Goal: Information Seeking & Learning: Learn about a topic

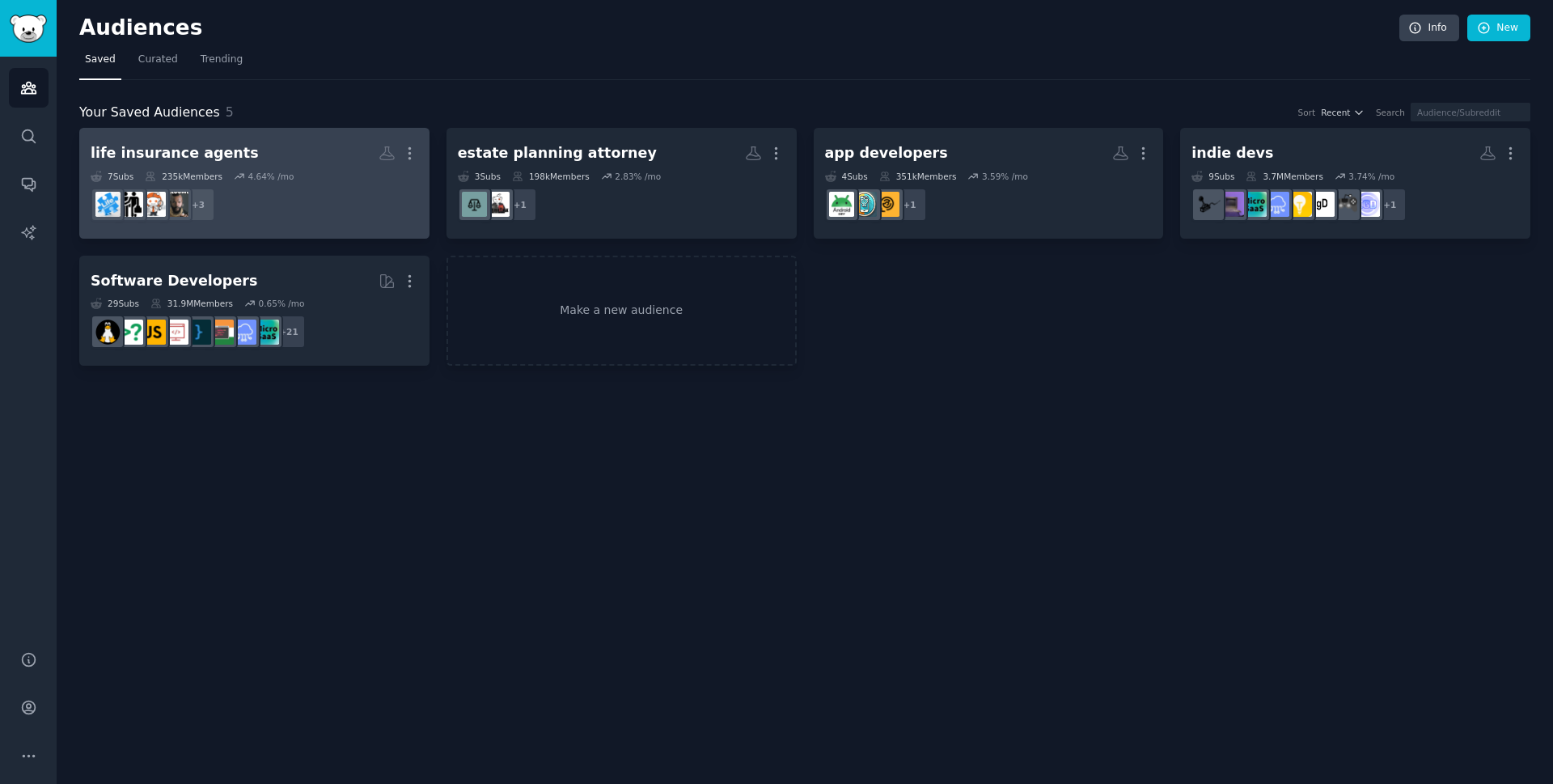
click at [272, 211] on dd "+ 3" at bounding box center [254, 204] width 328 height 45
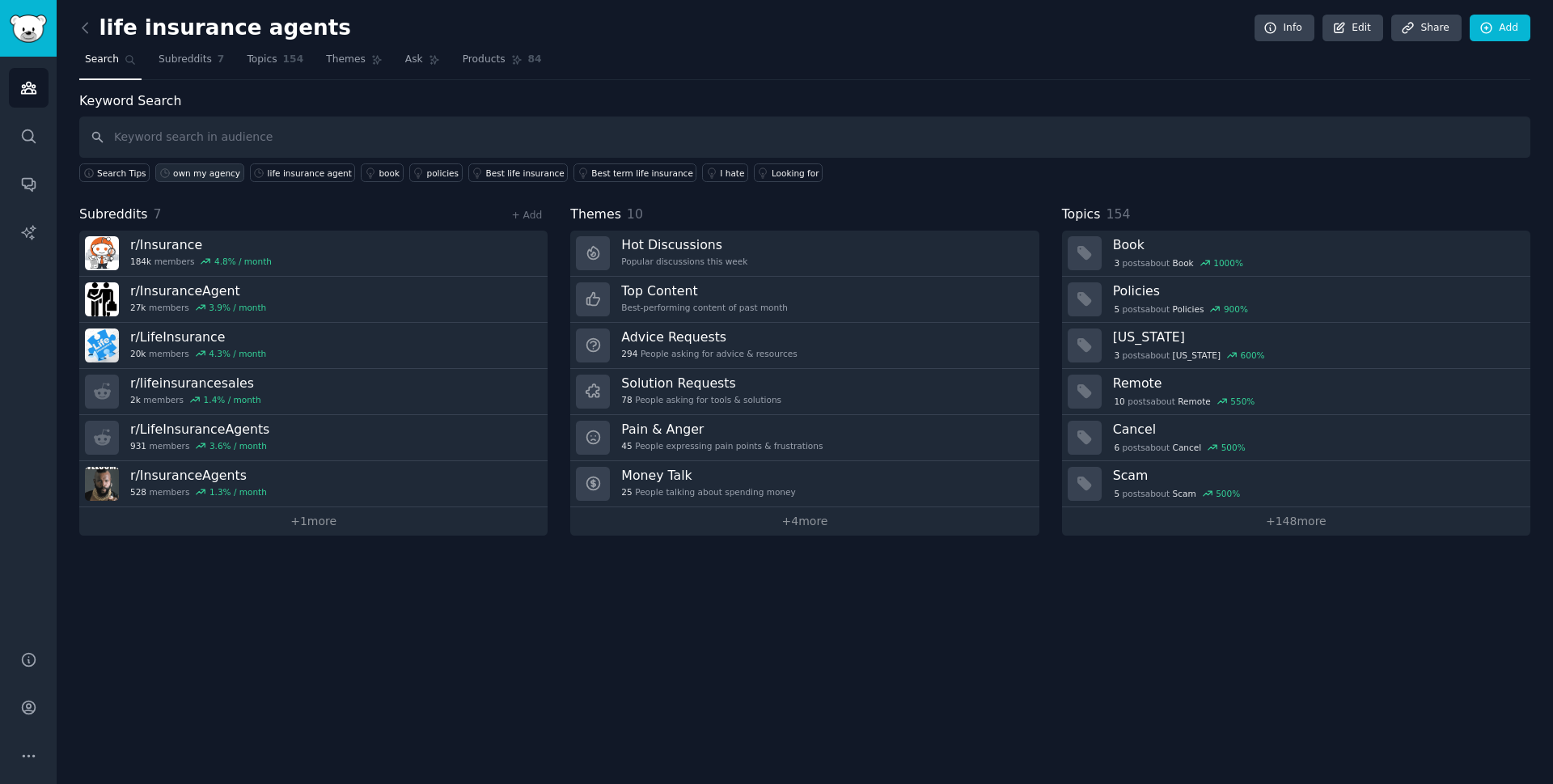
click at [204, 170] on div "own my agency" at bounding box center [206, 173] width 67 height 11
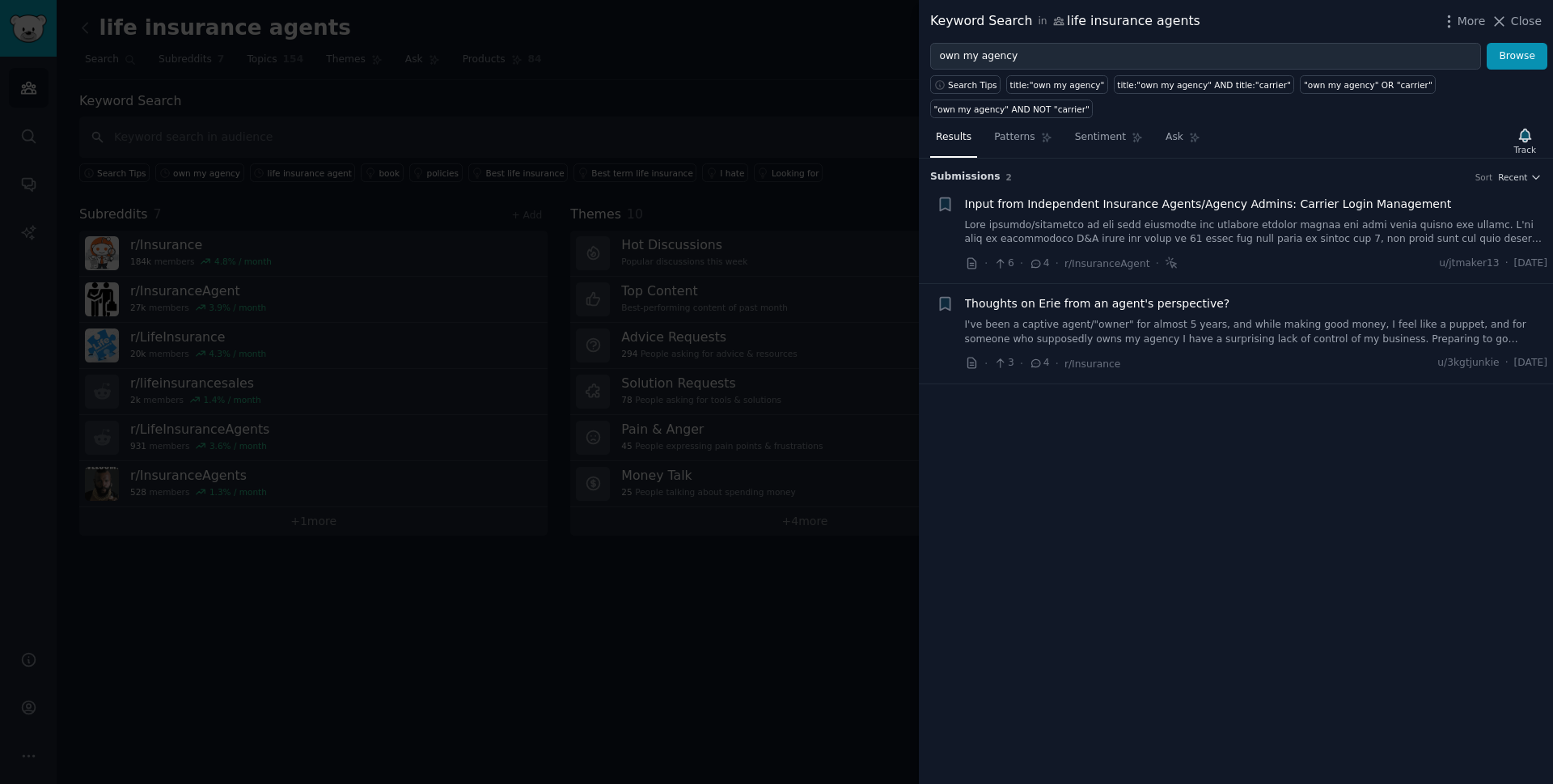
click at [784, 315] on div at bounding box center [776, 392] width 1553 height 784
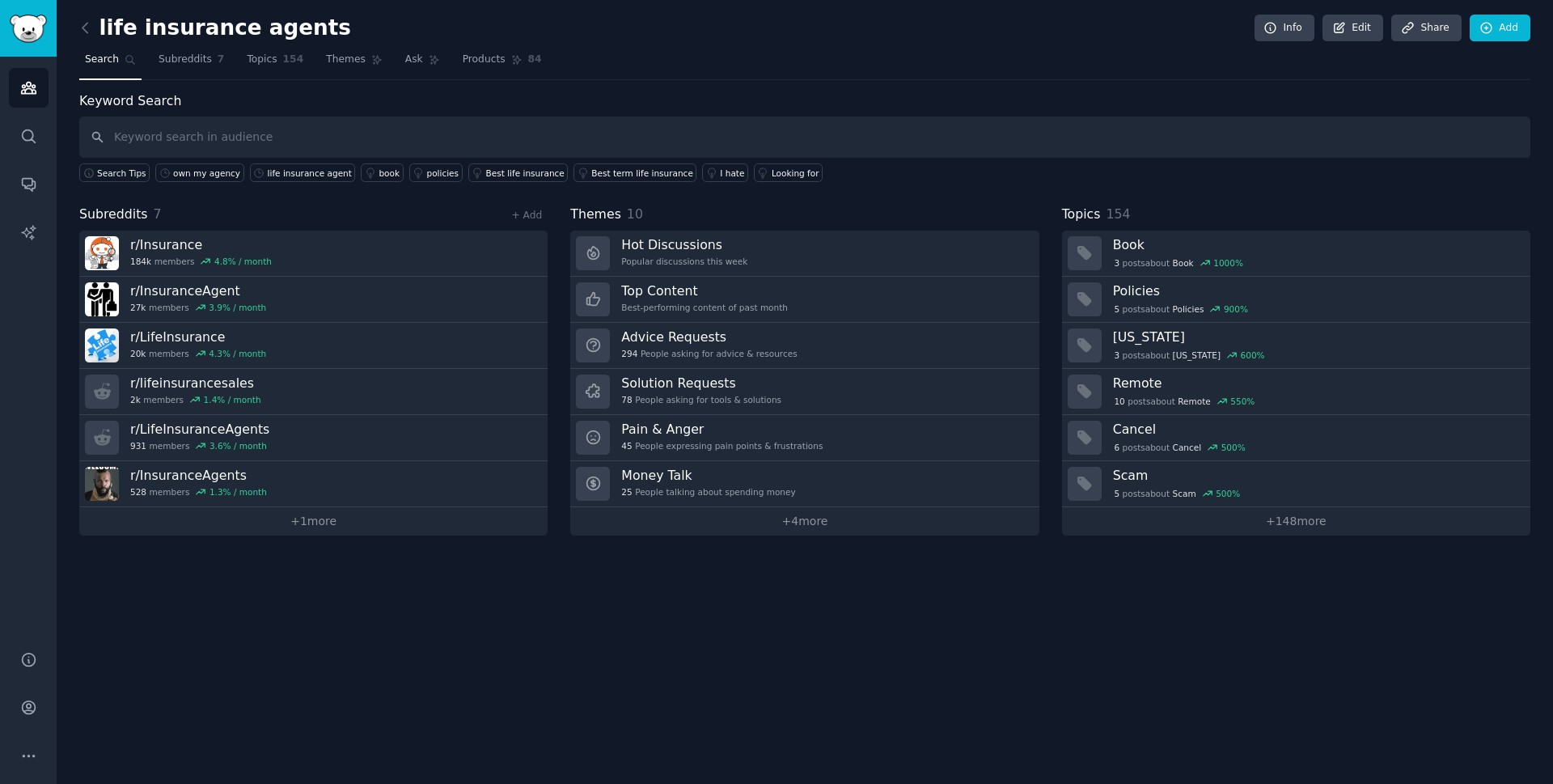
drag, startPoint x: 630, startPoint y: 101, endPoint x: 649, endPoint y: 131, distance: 35.5
click at [636, 112] on div "Keyword Search Search Tips own my agency life insurance agent book policies Bes…" at bounding box center [804, 136] width 1450 height 91
click at [652, 134] on input "text" at bounding box center [804, 137] width 1450 height 41
paste input "elping families protect their future"
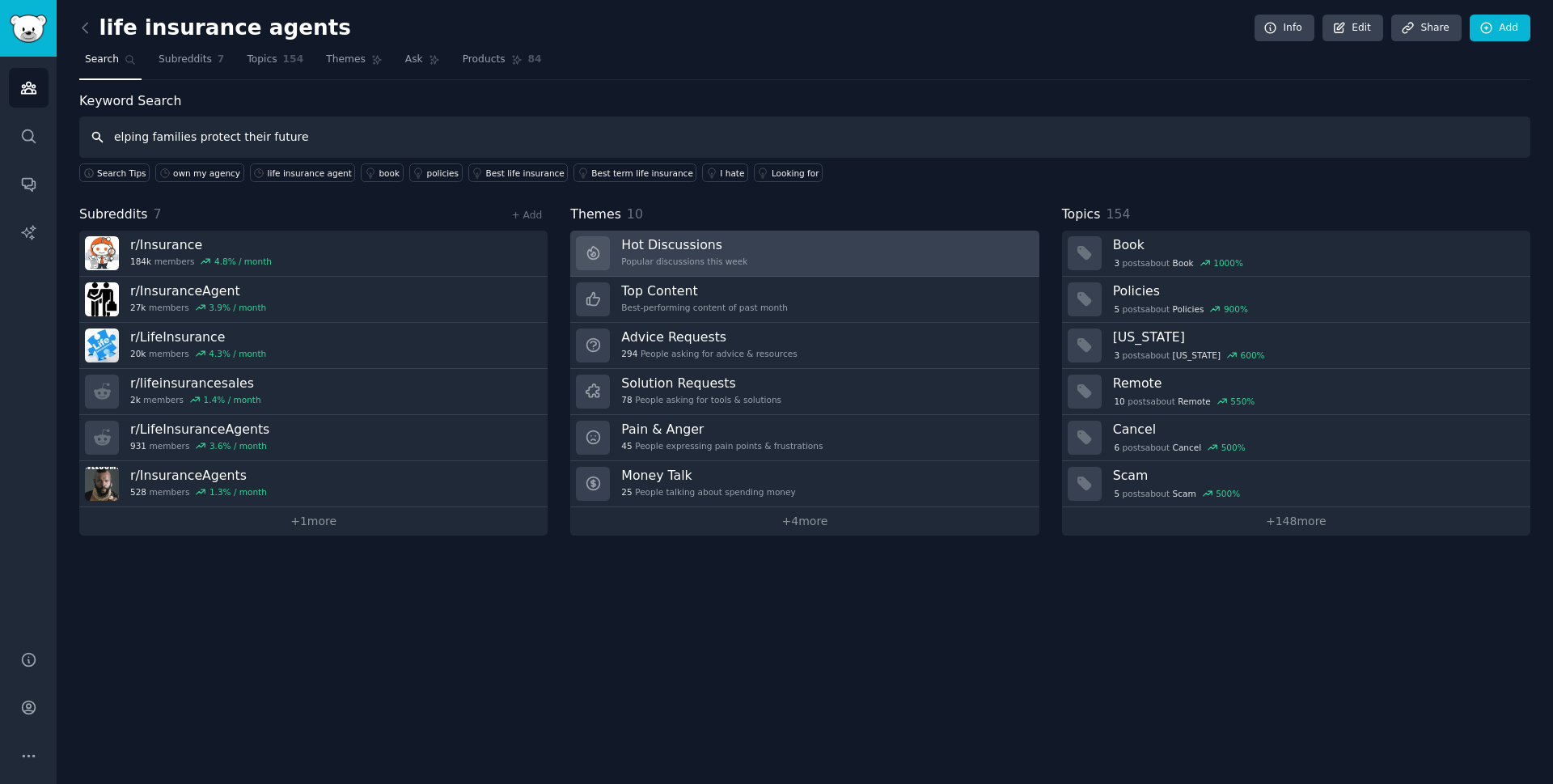
type input "elping families protect their future"
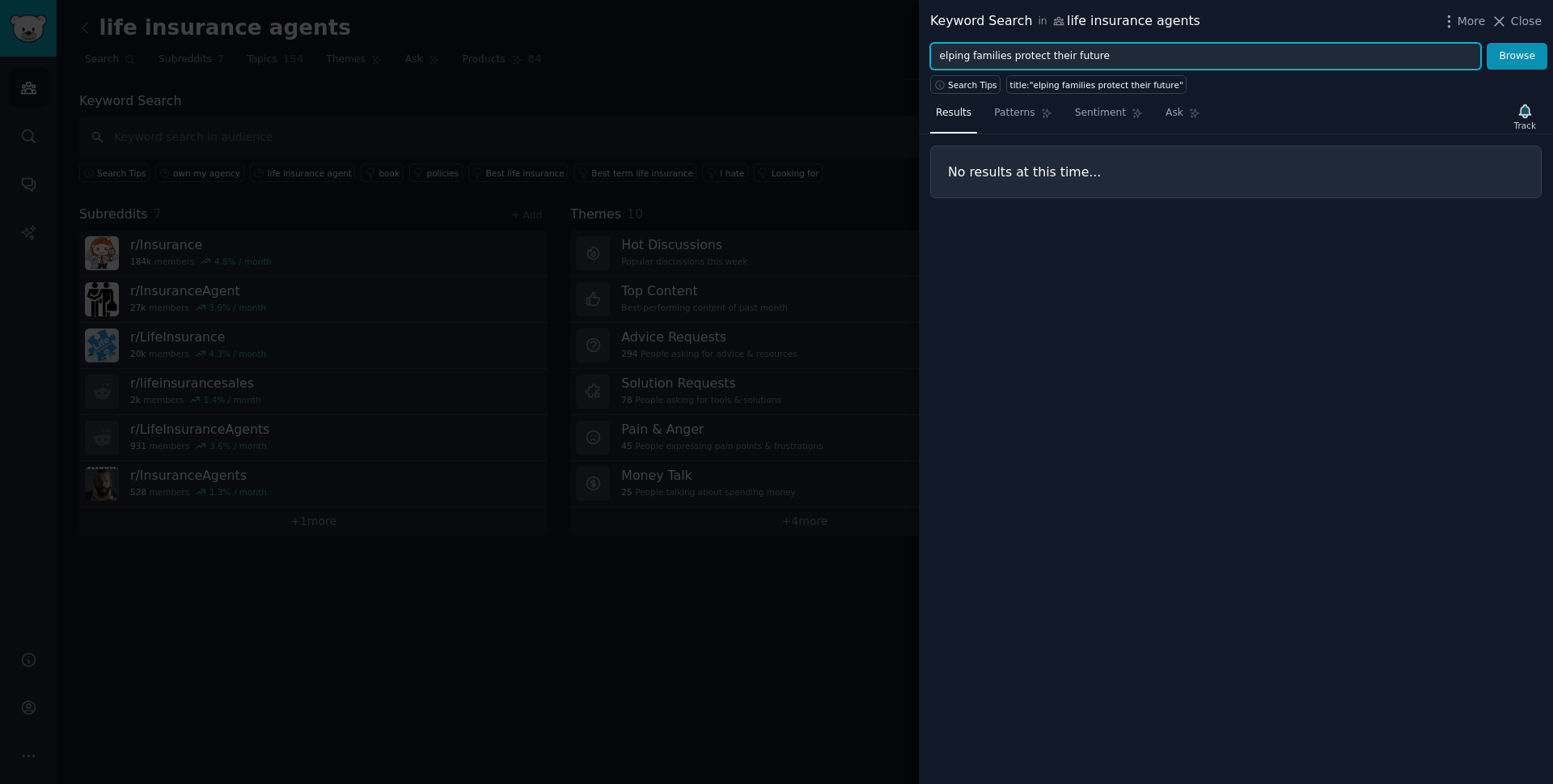
drag, startPoint x: 1105, startPoint y: 59, endPoint x: 754, endPoint y: 92, distance: 352.5
click at [754, 92] on div "Keyword Search in life insurance agents More Close elping families protect thei…" at bounding box center [776, 392] width 1553 height 784
paste input "owner"
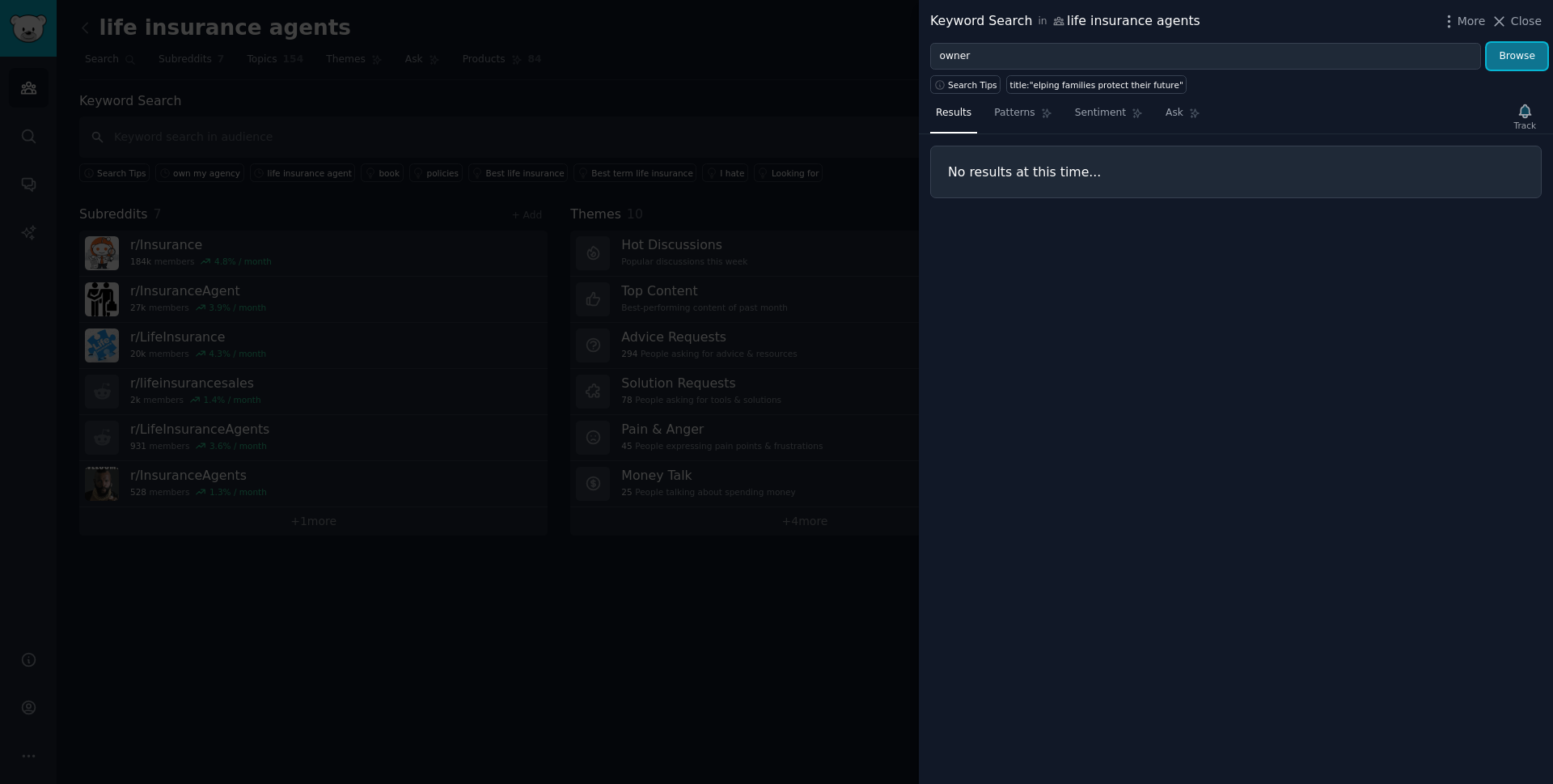
click at [1518, 56] on button "Browse" at bounding box center [1516, 56] width 60 height 27
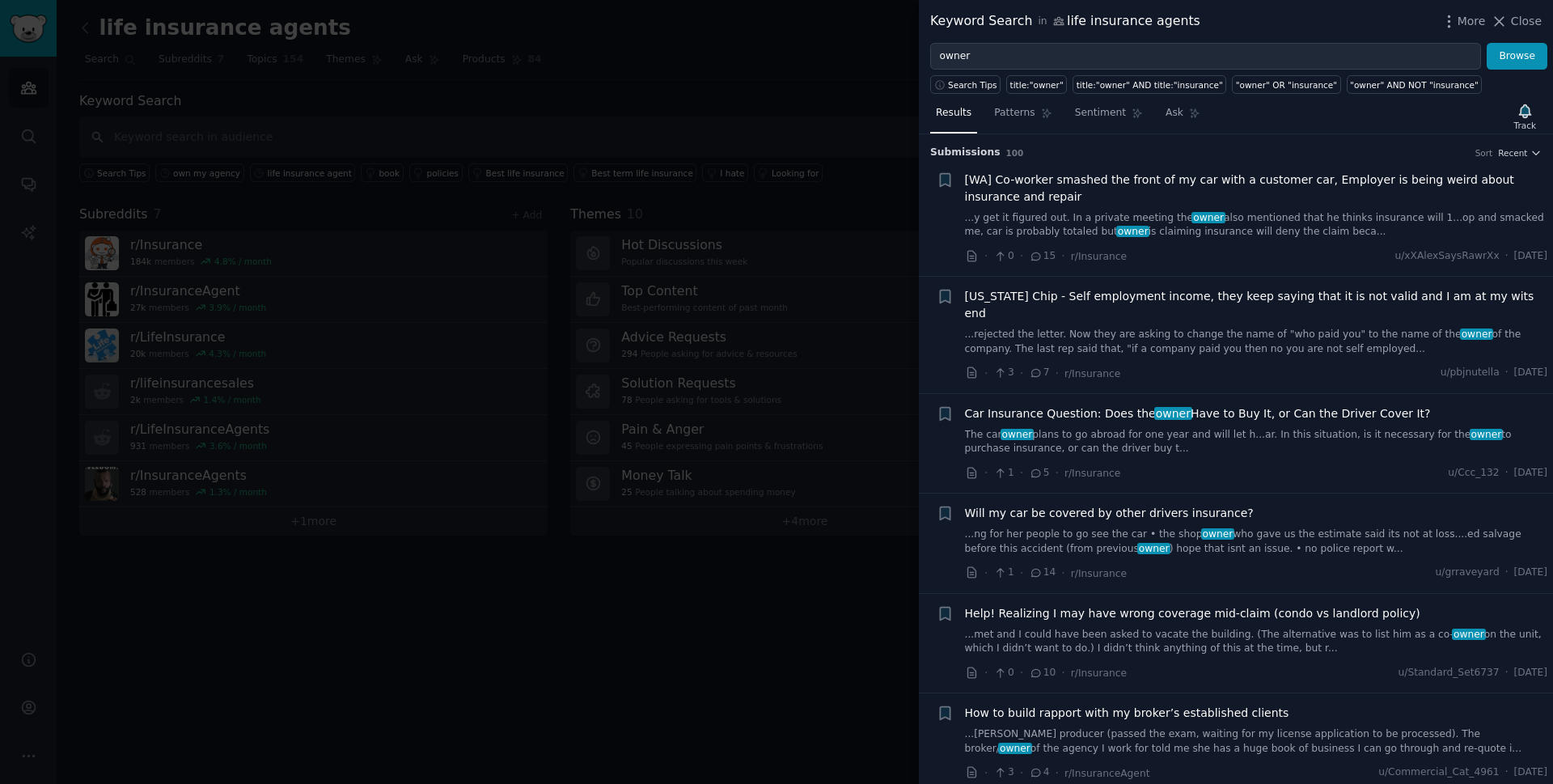
click at [1086, 221] on link "...y get it figured out. In a private meeting the owner also mentioned that he …" at bounding box center [1256, 225] width 583 height 28
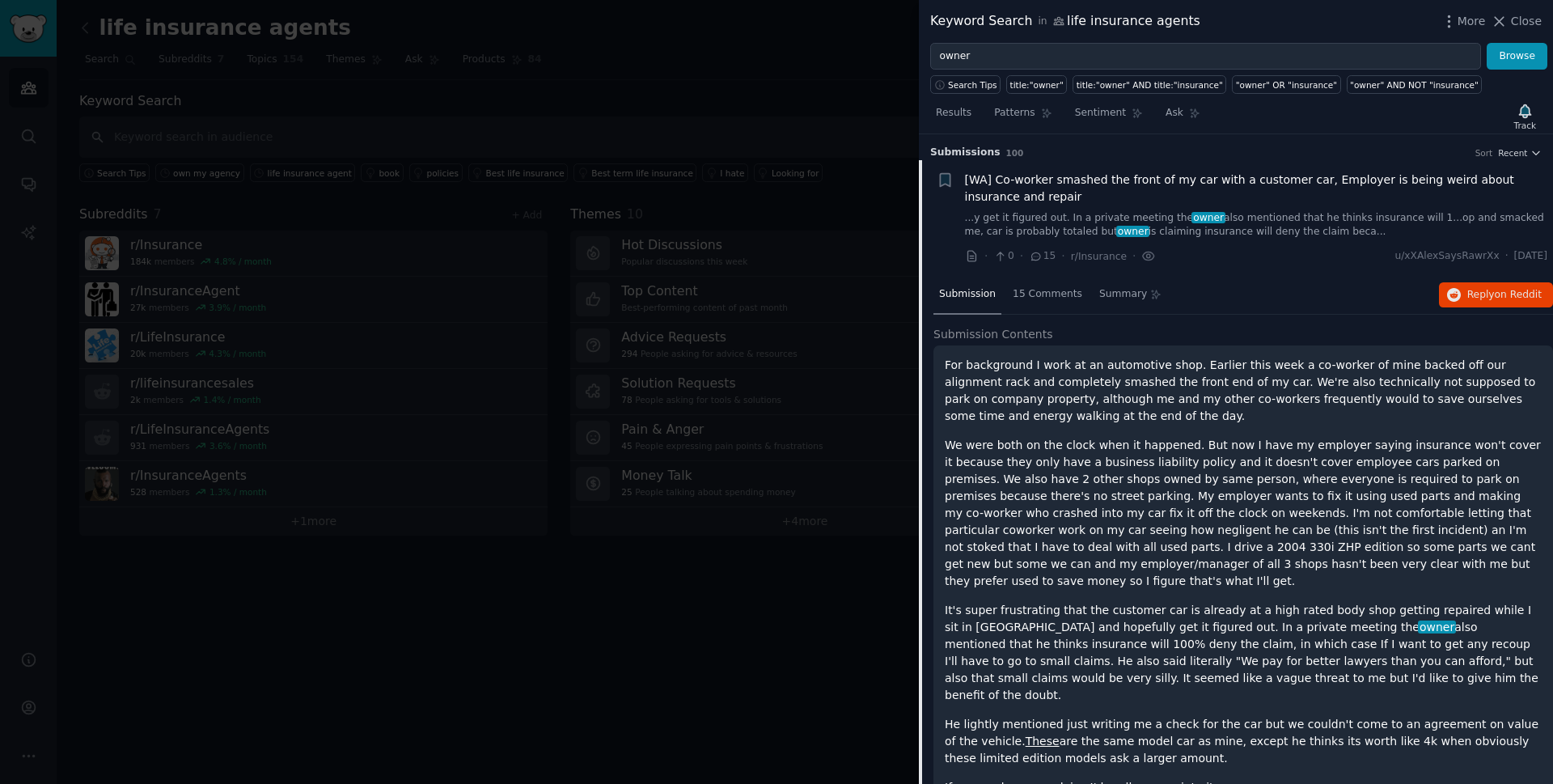
scroll to position [25, 0]
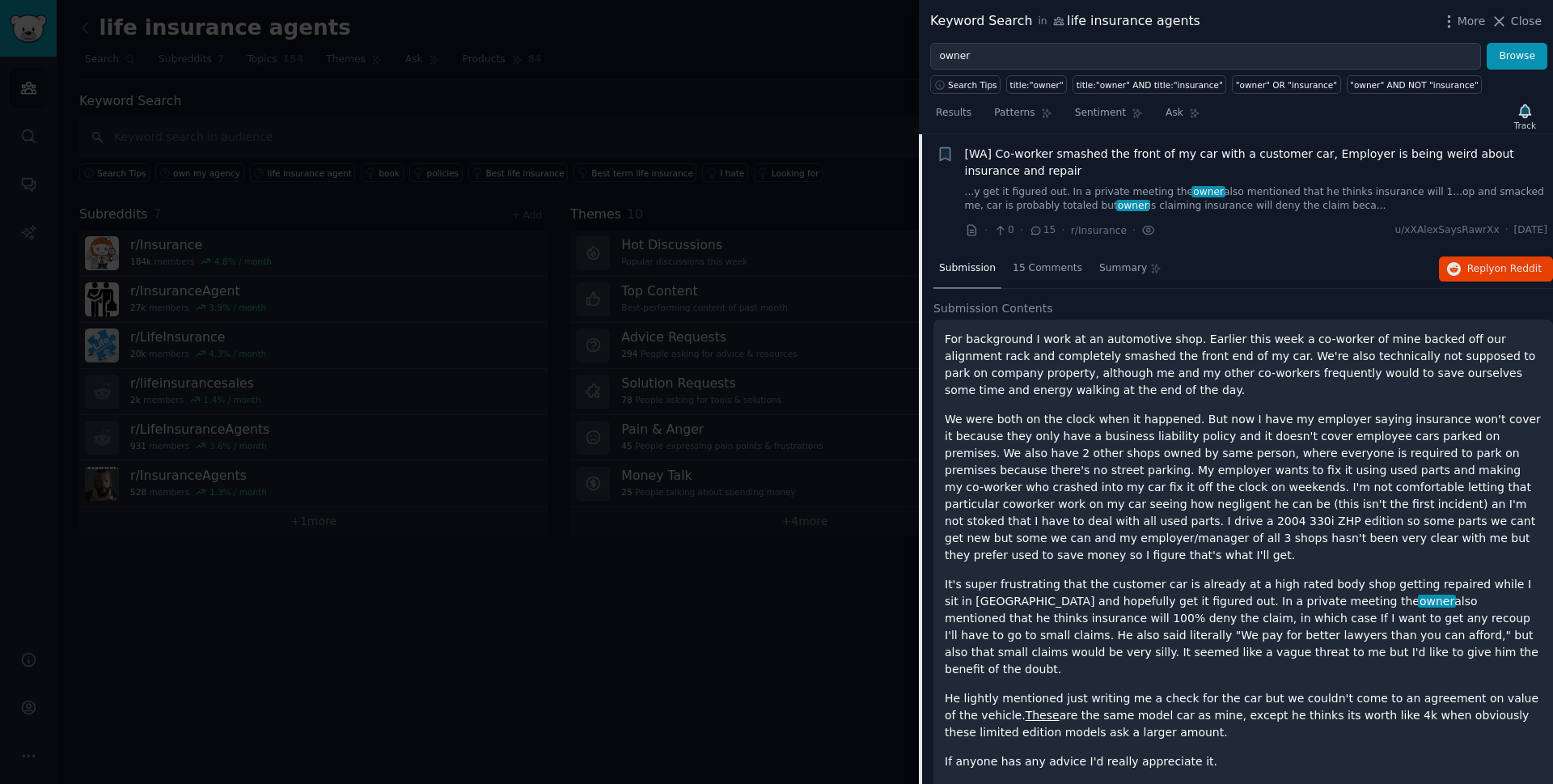
click at [979, 370] on p "For background I work at an automotive shop. Earlier this week a co-worker of m…" at bounding box center [1243, 364] width 597 height 68
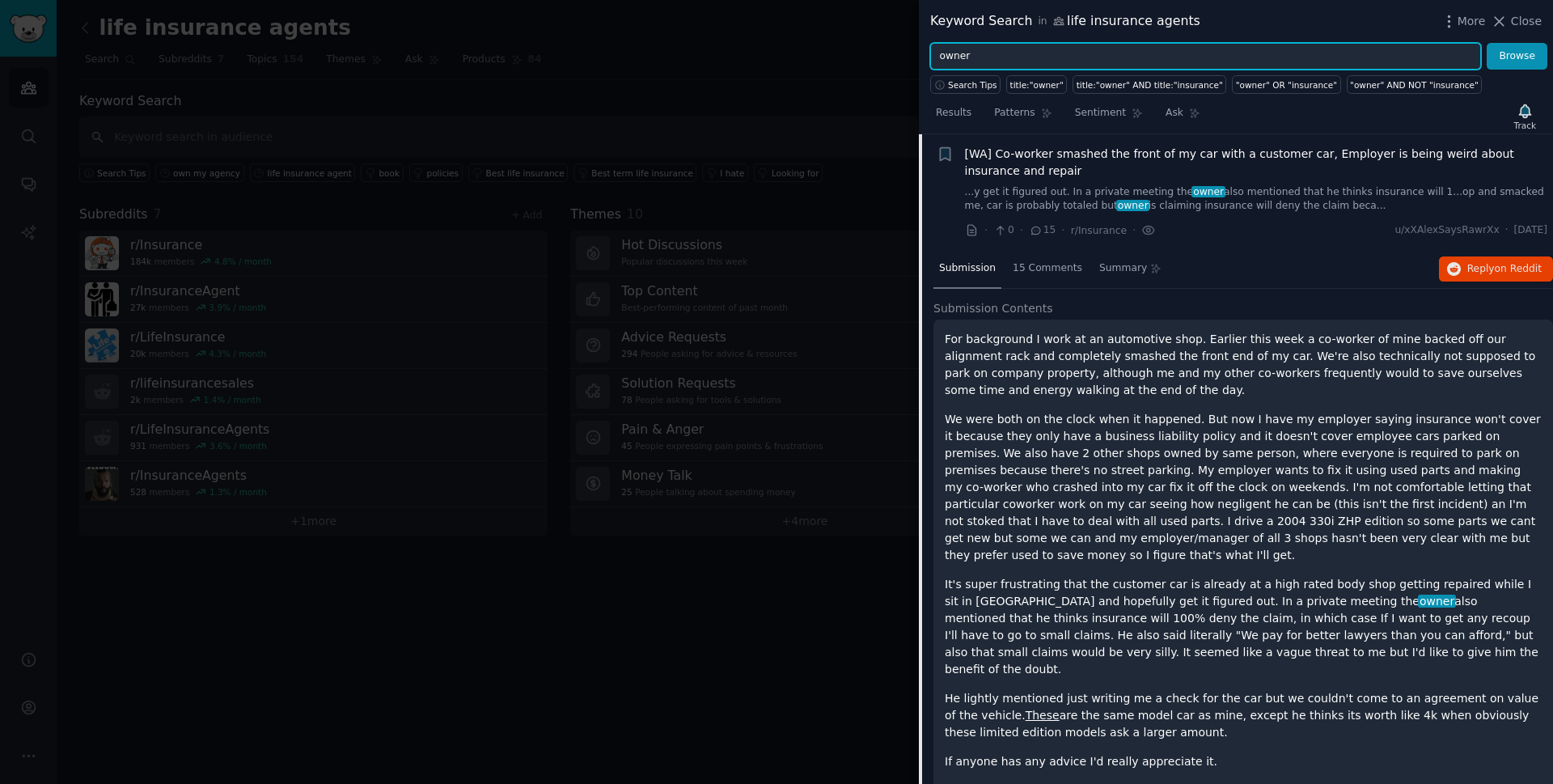
drag, startPoint x: 1045, startPoint y: 57, endPoint x: 881, endPoint y: 71, distance: 164.6
click at [881, 71] on div "Keyword Search in life insurance agents More Close owner Browse Search Tips tit…" at bounding box center [776, 392] width 1553 height 784
paste input "term life"
type input "term life"
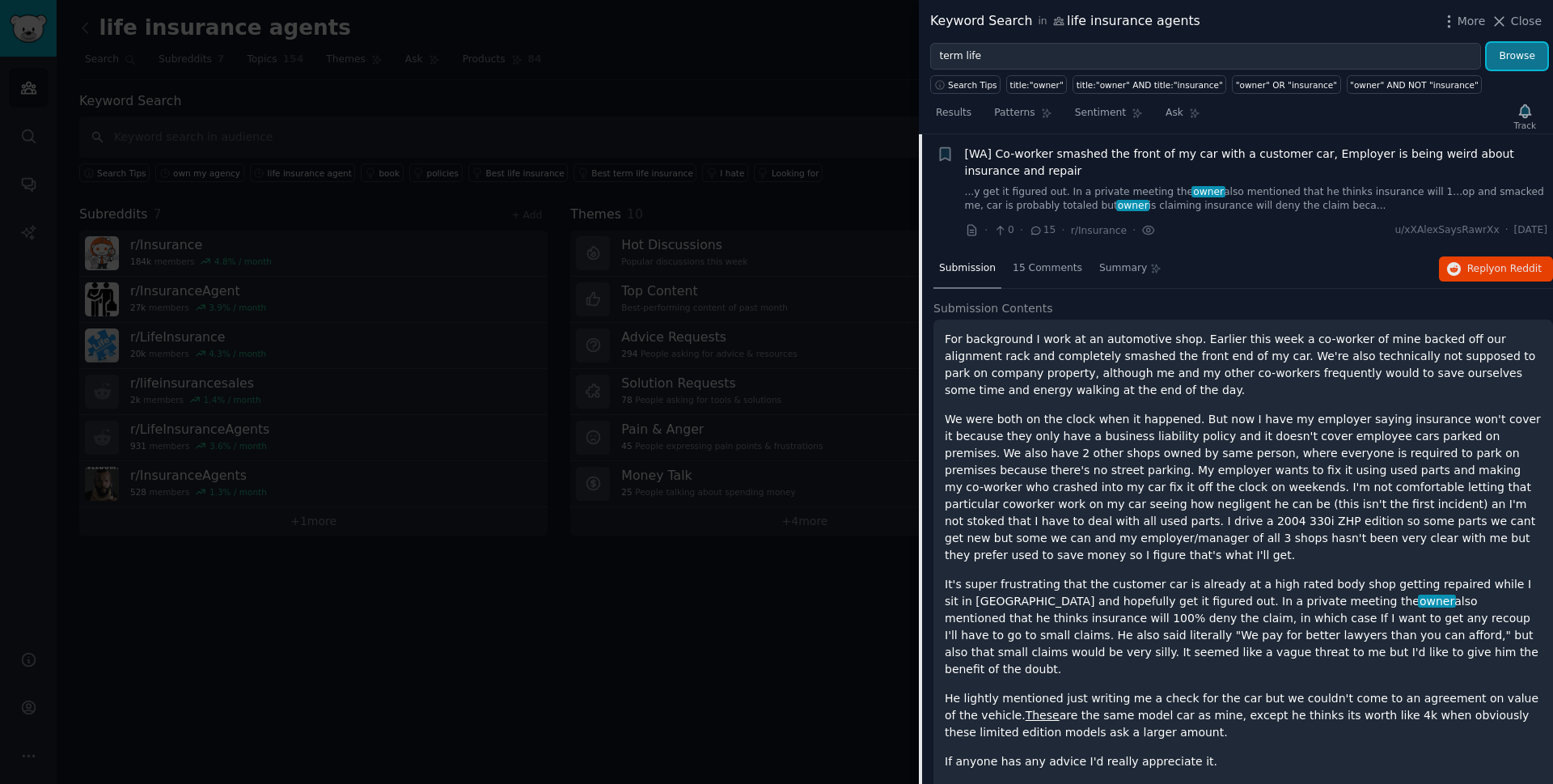
click at [1528, 50] on button "Browse" at bounding box center [1516, 56] width 60 height 27
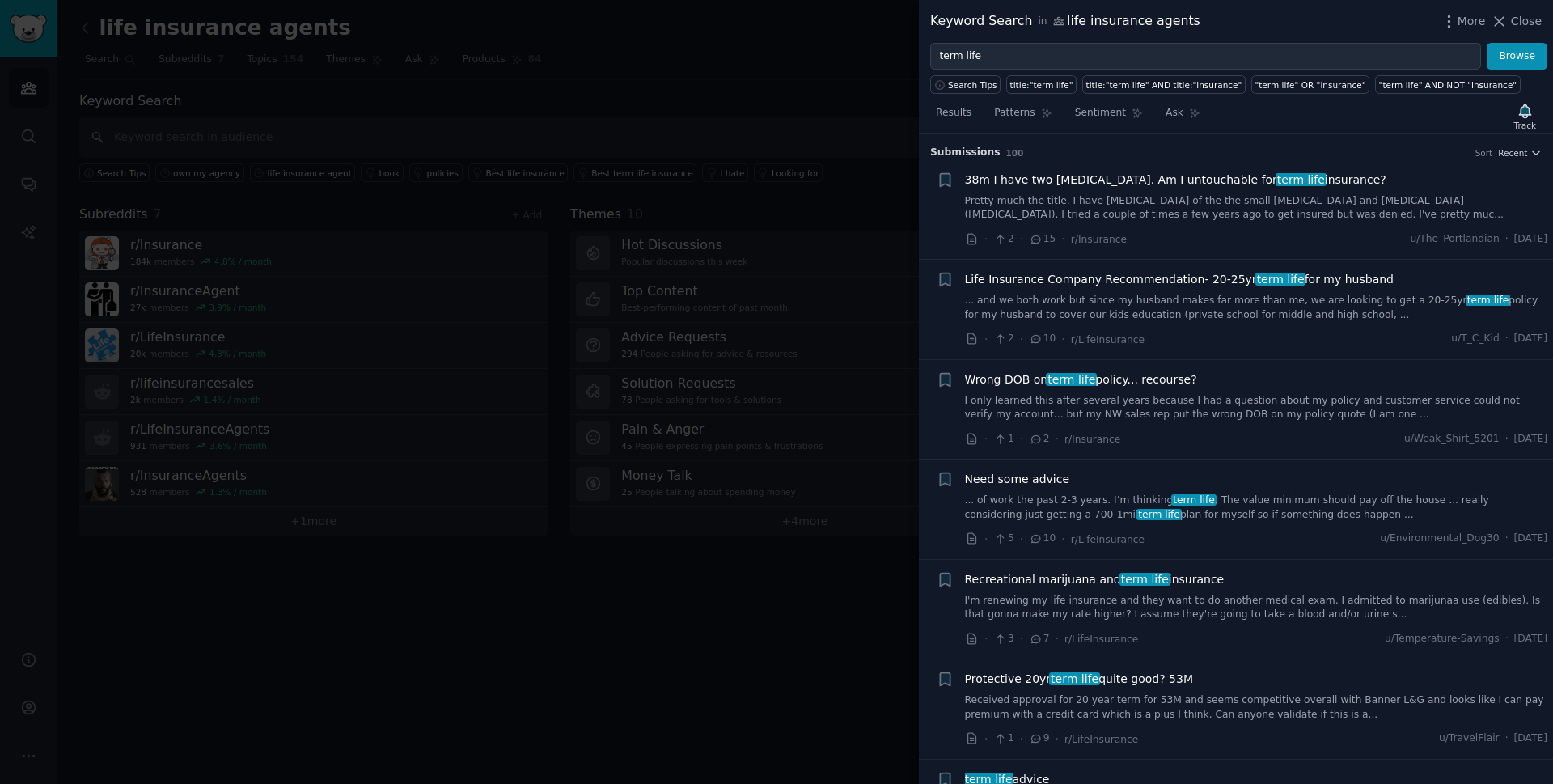
click at [1239, 215] on link "Pretty much the title. I have [MEDICAL_DATA] of the the small [MEDICAL_DATA] an…" at bounding box center [1256, 208] width 583 height 28
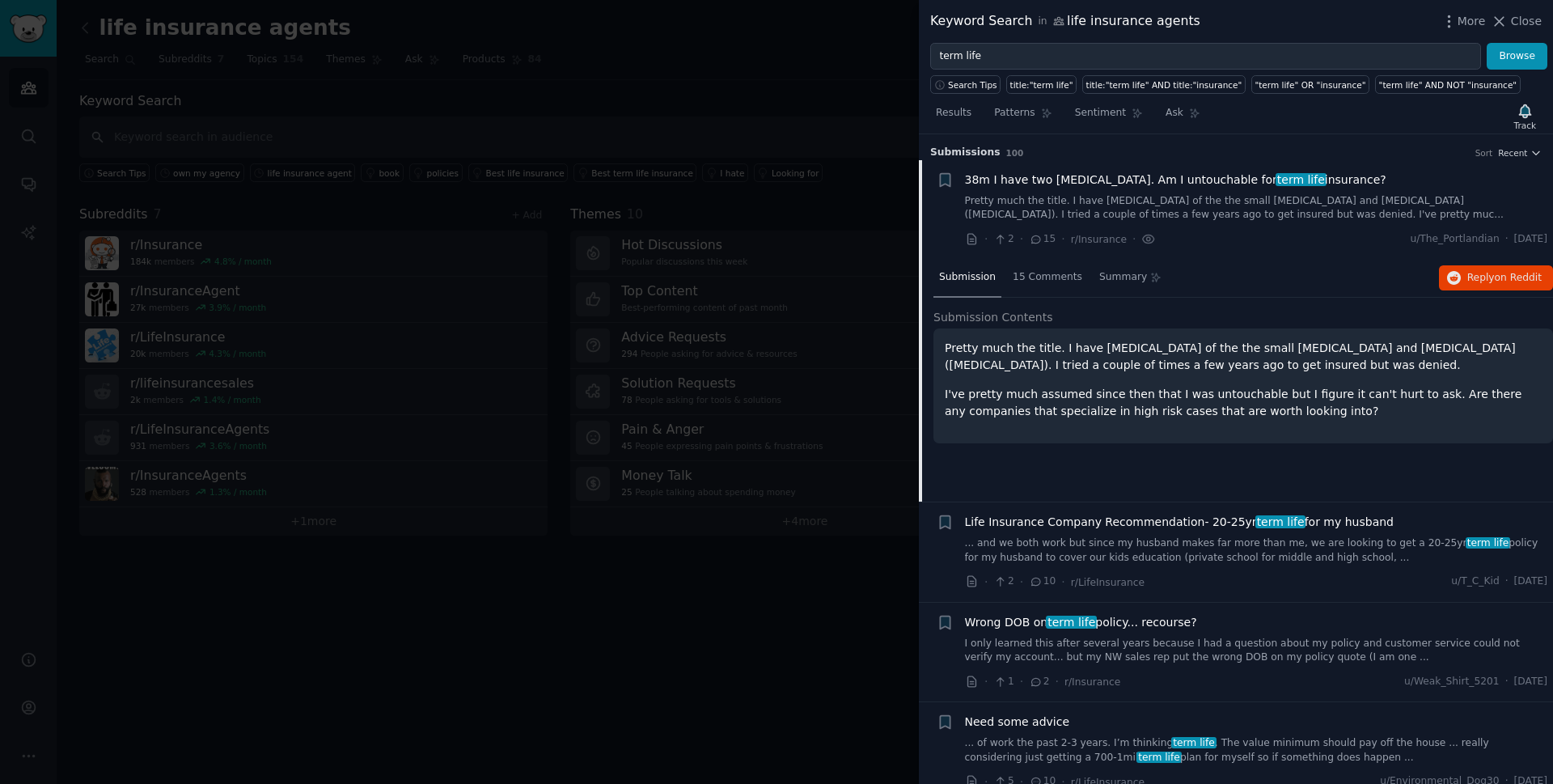
scroll to position [25, 0]
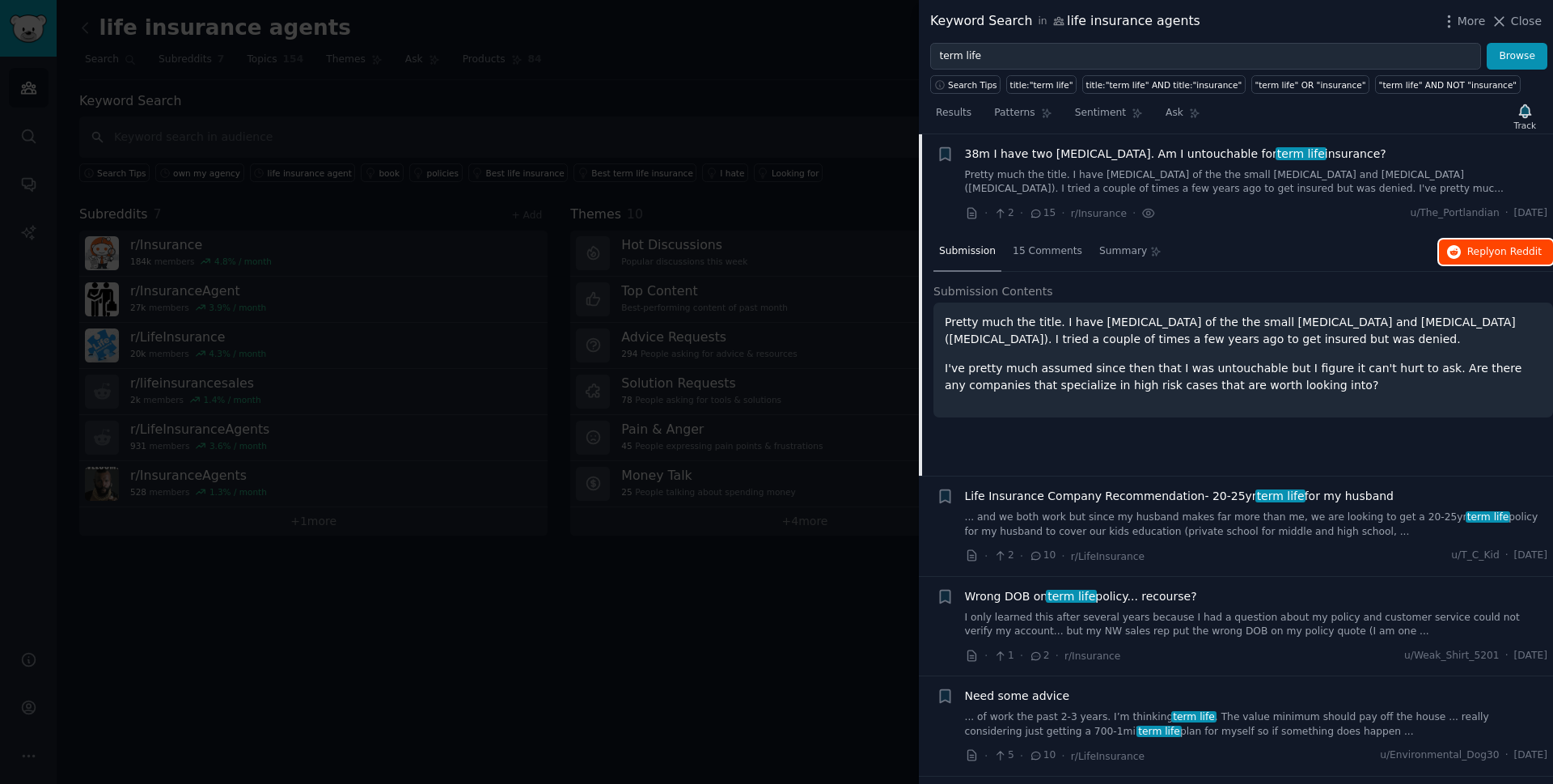
click at [1473, 242] on button "Reply on Reddit" at bounding box center [1496, 251] width 114 height 25
